Goal: Transaction & Acquisition: Obtain resource

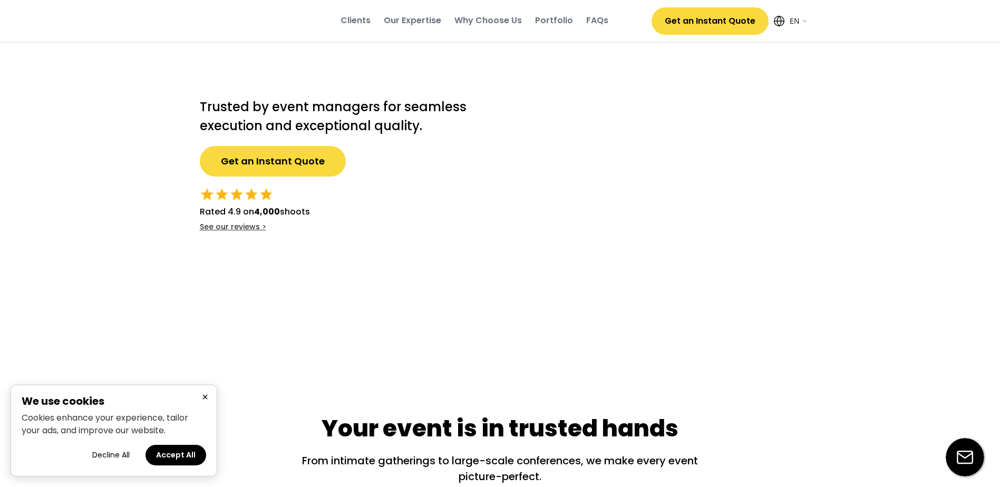
select select ""en""
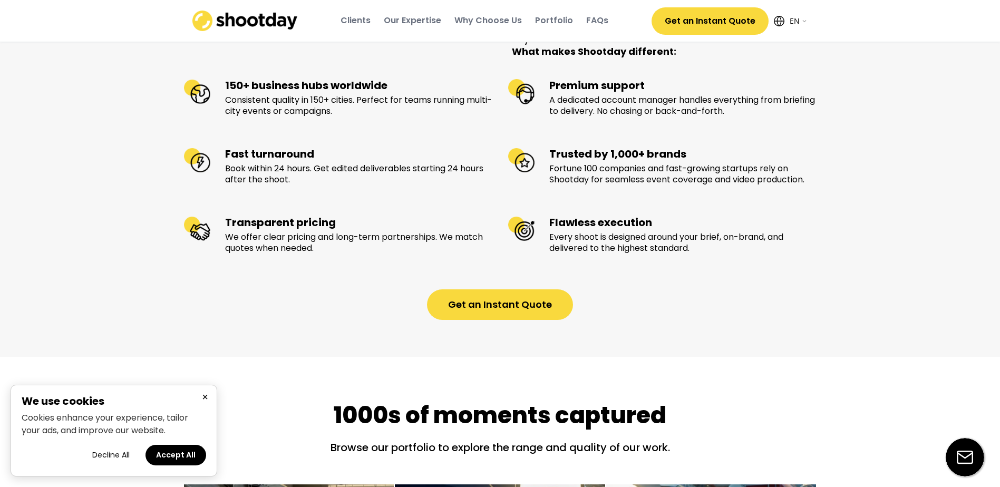
scroll to position [1069, 0]
click at [493, 316] on button "Get an Instant Quote" at bounding box center [500, 305] width 146 height 31
